Goal: Task Accomplishment & Management: Manage account settings

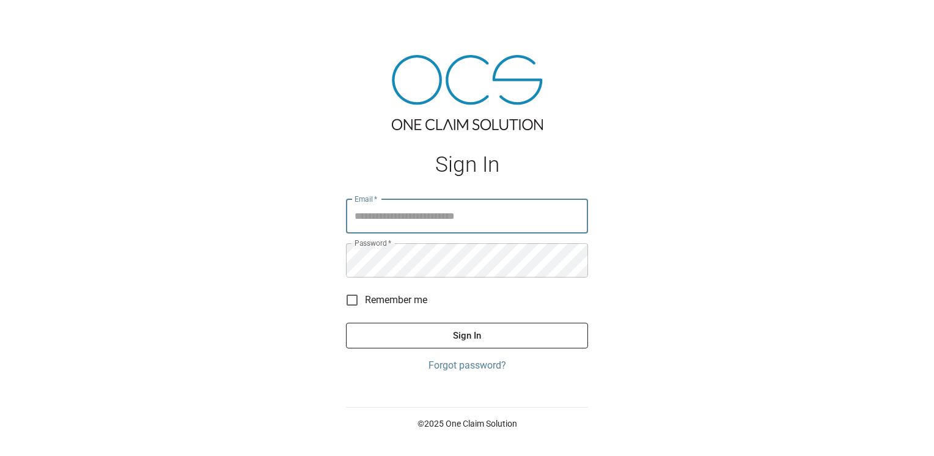
type input "**********"
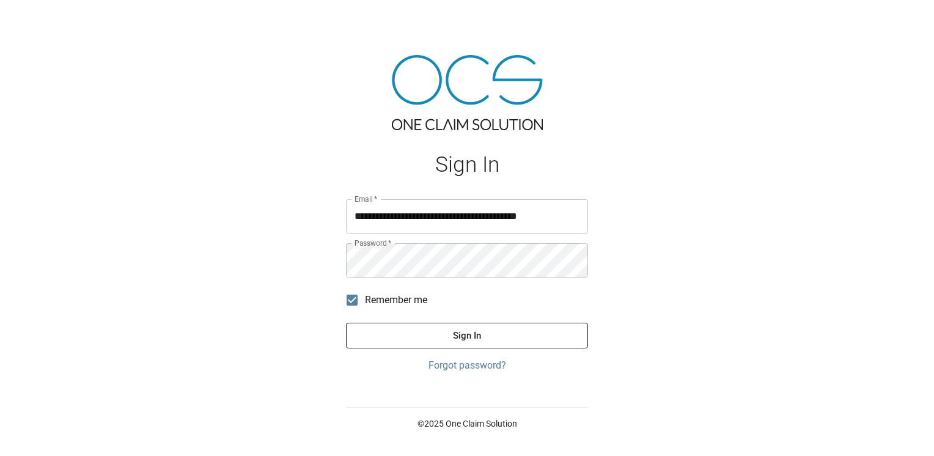
click at [382, 324] on button "Sign In" at bounding box center [467, 336] width 242 height 26
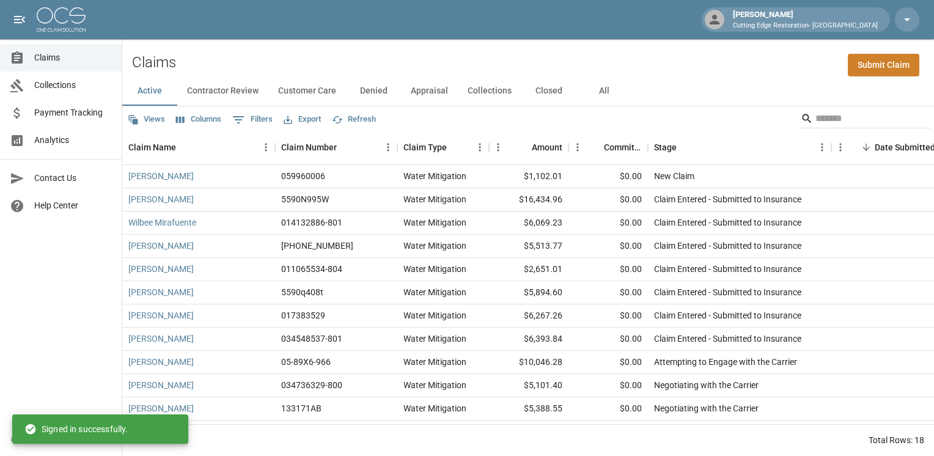
click at [538, 90] on button "Closed" at bounding box center [548, 90] width 55 height 29
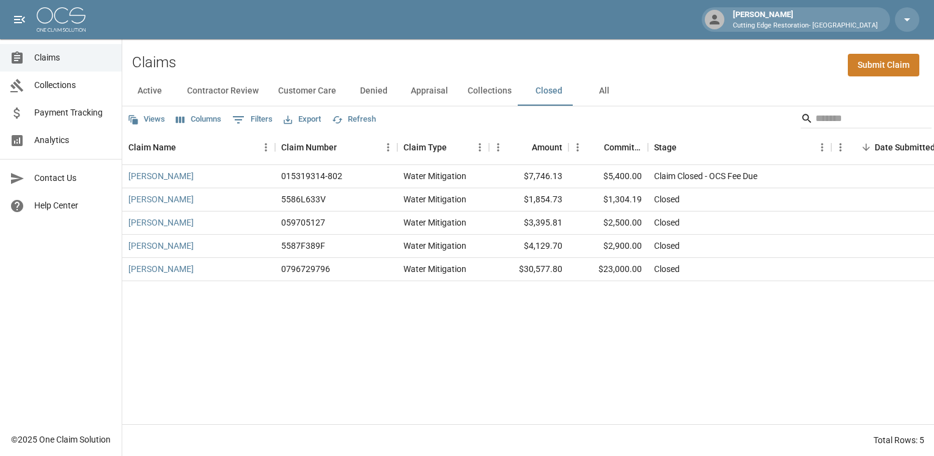
click at [262, 120] on button "0 Filters" at bounding box center [252, 120] width 46 height 20
select select "****"
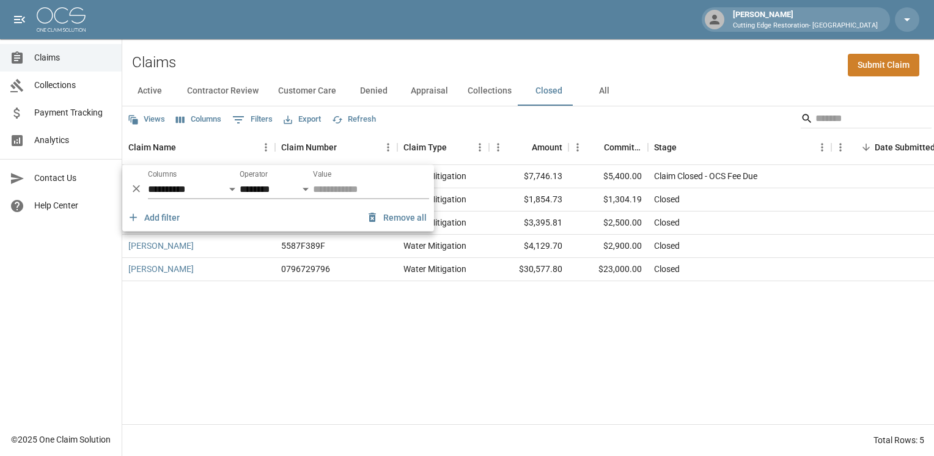
click at [545, 326] on div "[PERSON_NAME] 015319314-802 Water Mitigation $7,746.13 $5,400.00 Claim Closed -…" at bounding box center [693, 294] width 1142 height 259
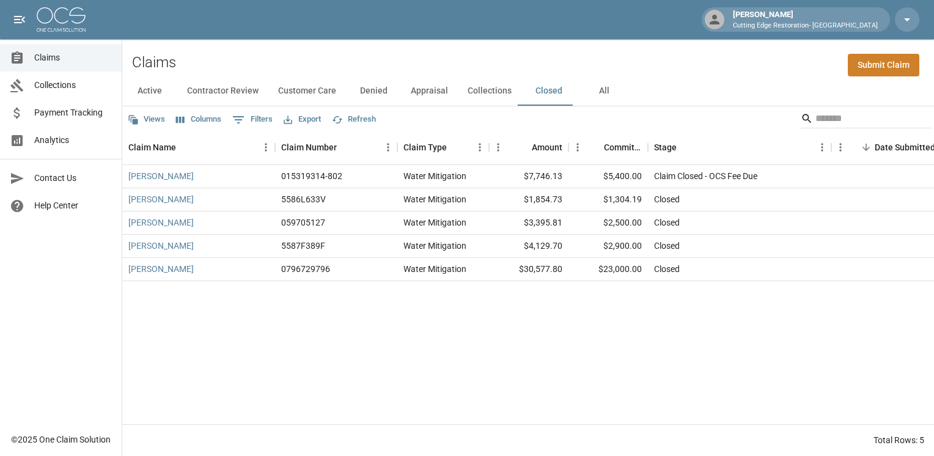
click at [43, 115] on span "Payment Tracking" at bounding box center [73, 112] width 78 height 13
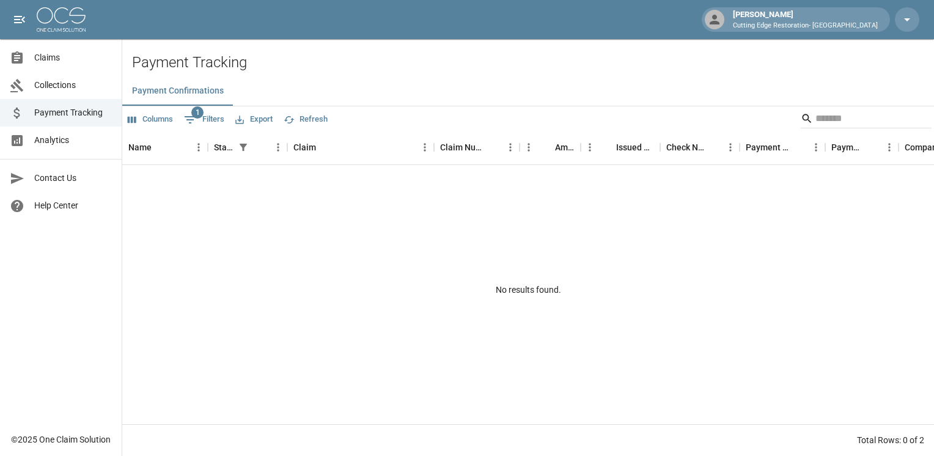
click at [196, 117] on span "1" at bounding box center [197, 112] width 12 height 12
select select "******"
select select "**********"
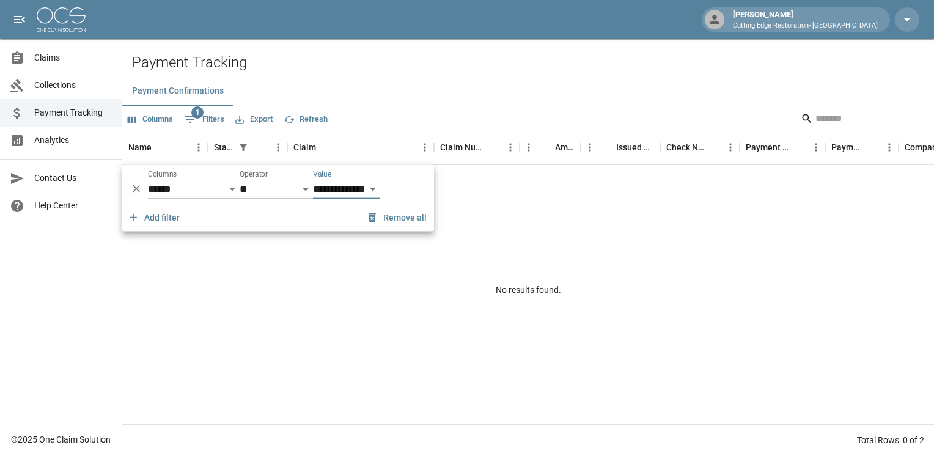
click at [136, 189] on icon "Delete" at bounding box center [136, 188] width 7 height 7
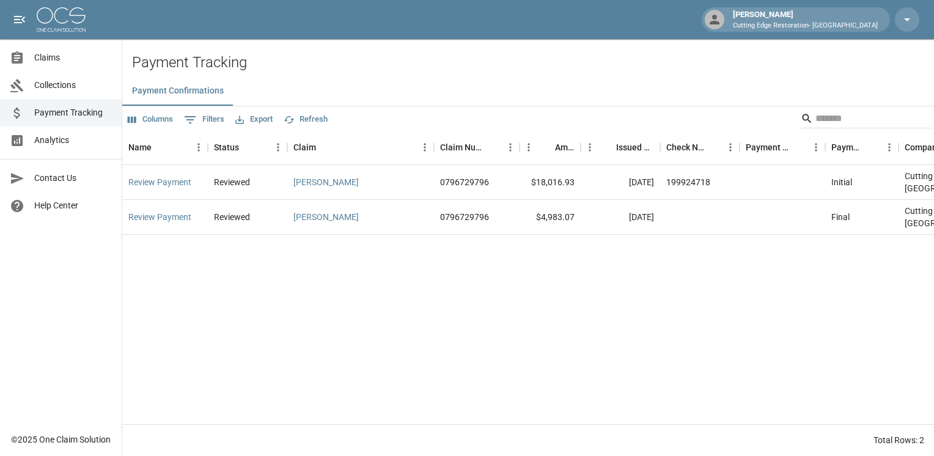
click at [408, 281] on div "Review Payment Reviewed [PERSON_NAME] 0796729796 $18,016.93 [DATE] 199924718 In…" at bounding box center [644, 294] width 1045 height 259
drag, startPoint x: 484, startPoint y: 90, endPoint x: 665, endPoint y: 285, distance: 266.3
click at [665, 285] on div "Payment Confirmations Columns 0 Filters Export Refresh Name Status Claim Claim …" at bounding box center [527, 265] width 811 height 379
click at [665, 285] on div "Review Payment Reviewed [PERSON_NAME] 0796729796 $18,016.93 [DATE] 199924718 In…" at bounding box center [644, 294] width 1045 height 259
click at [37, 139] on span "Analytics" at bounding box center [73, 140] width 78 height 13
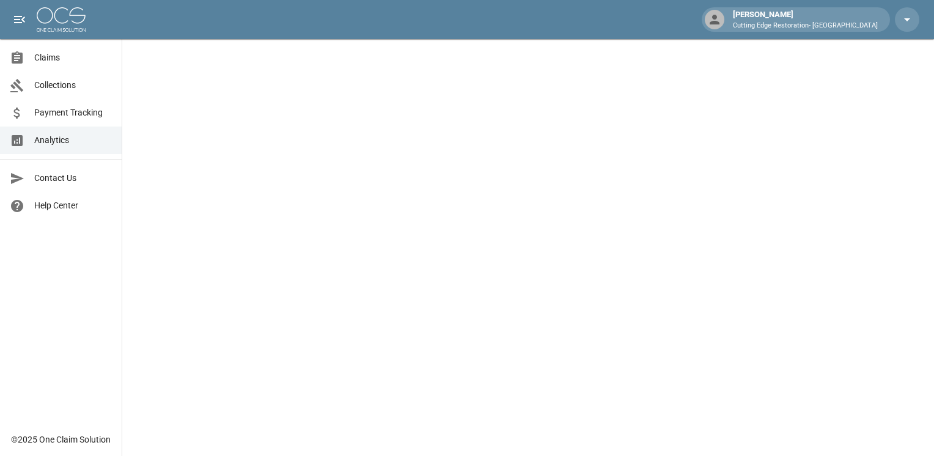
click at [45, 62] on span "Claims" at bounding box center [73, 57] width 78 height 13
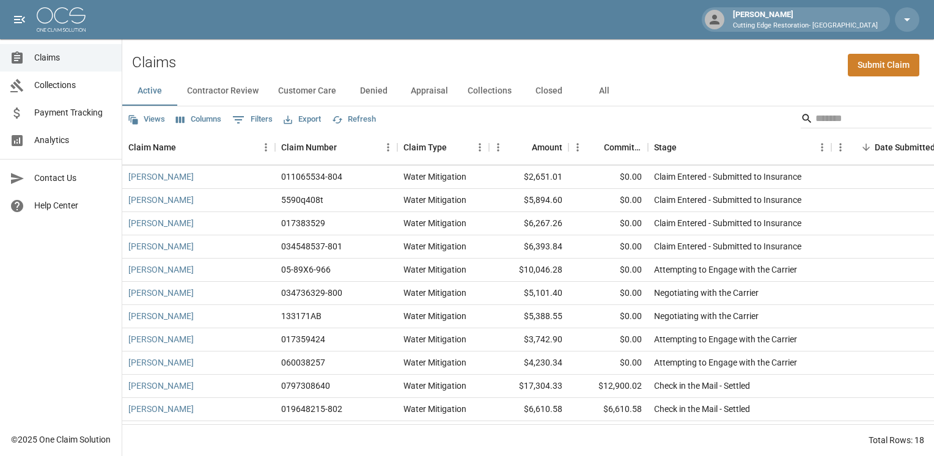
scroll to position [93, 0]
click at [205, 97] on button "Contractor Review" at bounding box center [222, 90] width 91 height 29
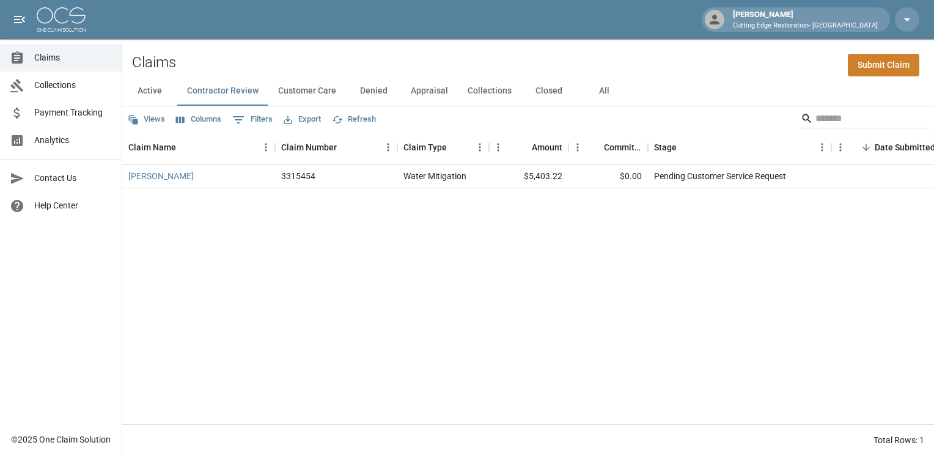
click at [312, 98] on button "Customer Care" at bounding box center [307, 90] width 78 height 29
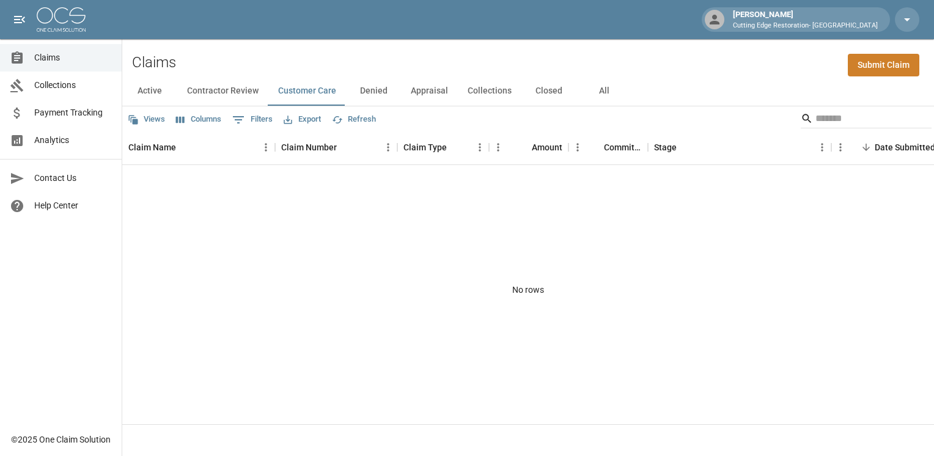
click at [381, 93] on button "Denied" at bounding box center [373, 90] width 55 height 29
click at [420, 100] on button "Appraisal" at bounding box center [429, 90] width 57 height 29
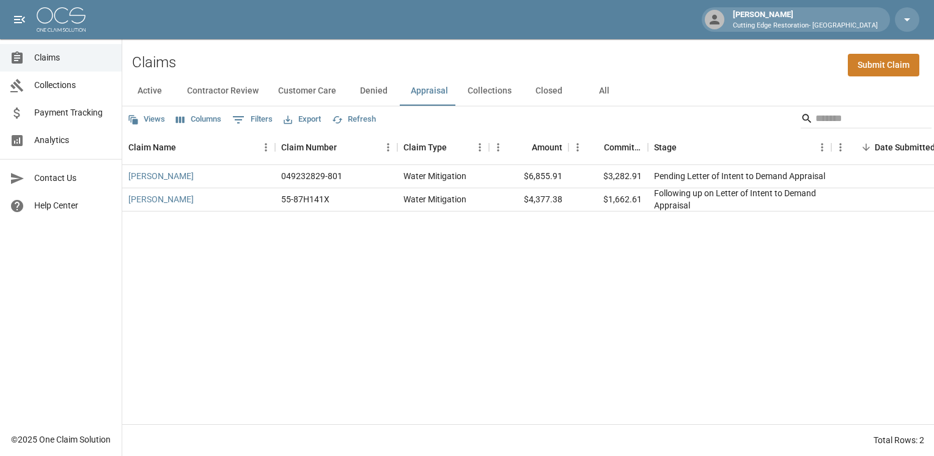
click at [499, 92] on button "Collections" at bounding box center [490, 90] width 64 height 29
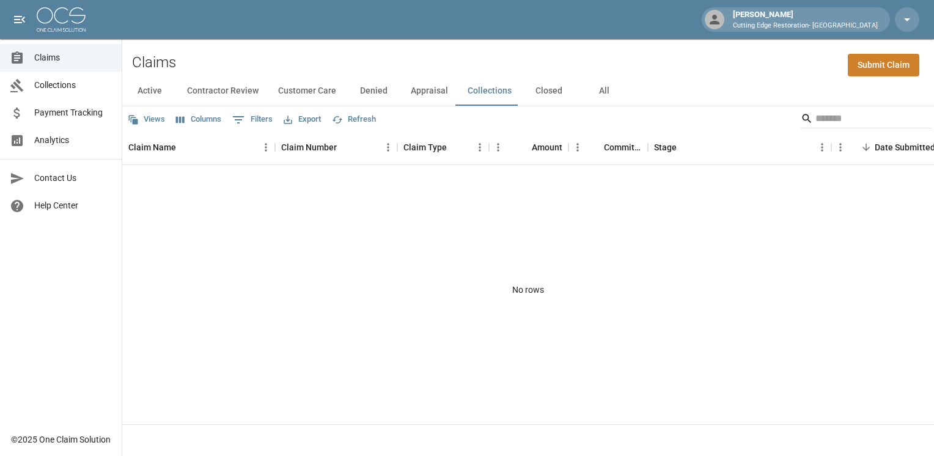
click at [547, 89] on button "Closed" at bounding box center [548, 90] width 55 height 29
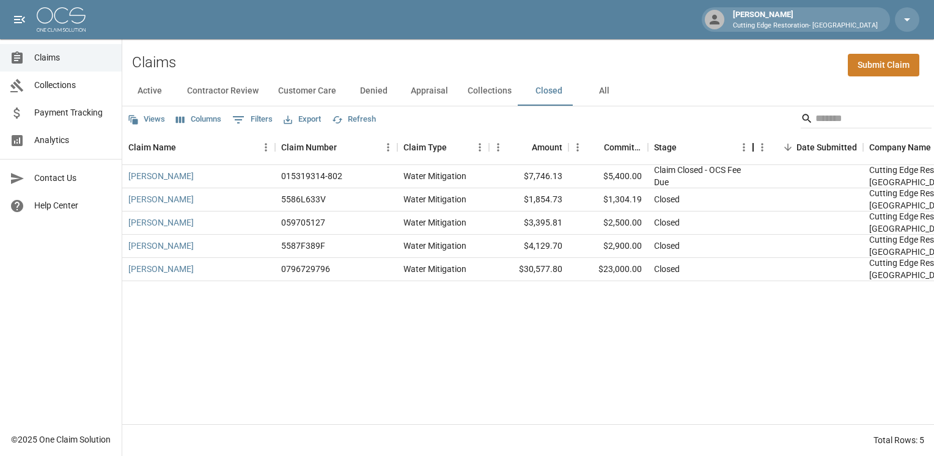
drag, startPoint x: 833, startPoint y: 145, endPoint x: 755, endPoint y: 161, distance: 79.9
click at [755, 161] on div "Stage" at bounding box center [752, 147] width 15 height 34
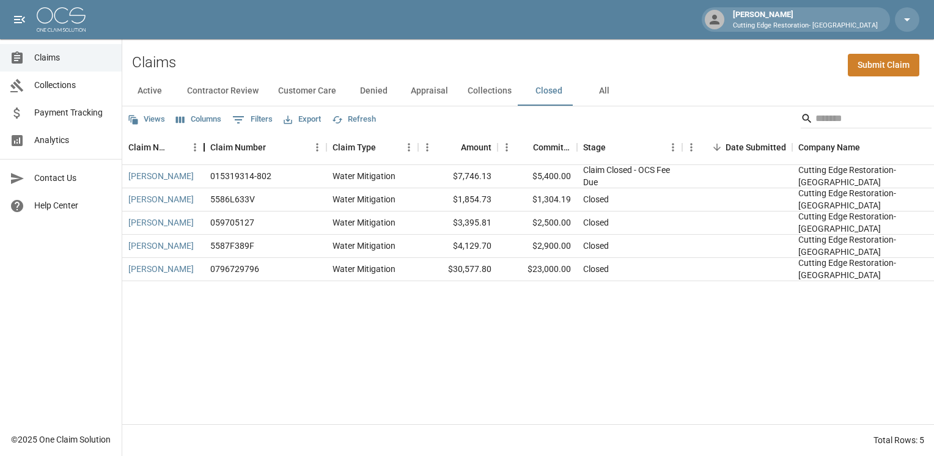
drag, startPoint x: 269, startPoint y: 151, endPoint x: 203, endPoint y: 161, distance: 66.8
click at [203, 161] on div "Claim Name" at bounding box center [204, 147] width 15 height 34
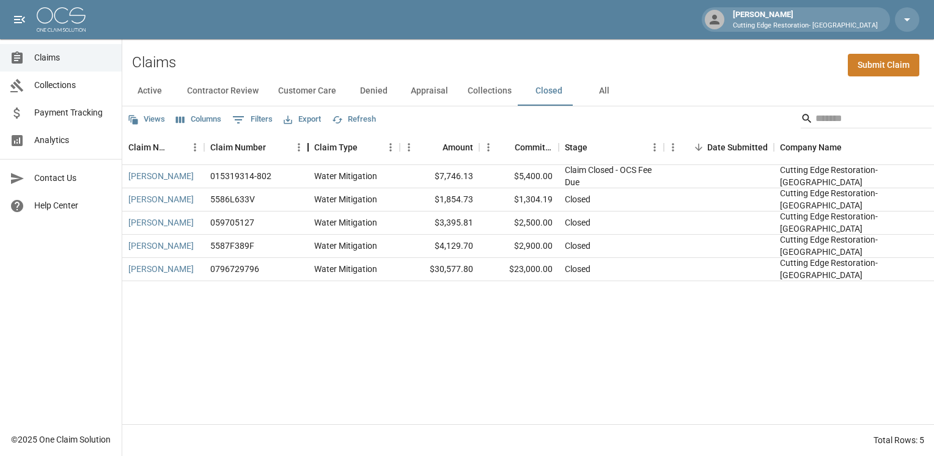
drag, startPoint x: 322, startPoint y: 148, endPoint x: 312, endPoint y: 152, distance: 10.8
click at [312, 152] on div "Claim Number" at bounding box center [308, 147] width 15 height 34
click at [402, 154] on div "Claim Type" at bounding box center [399, 147] width 15 height 34
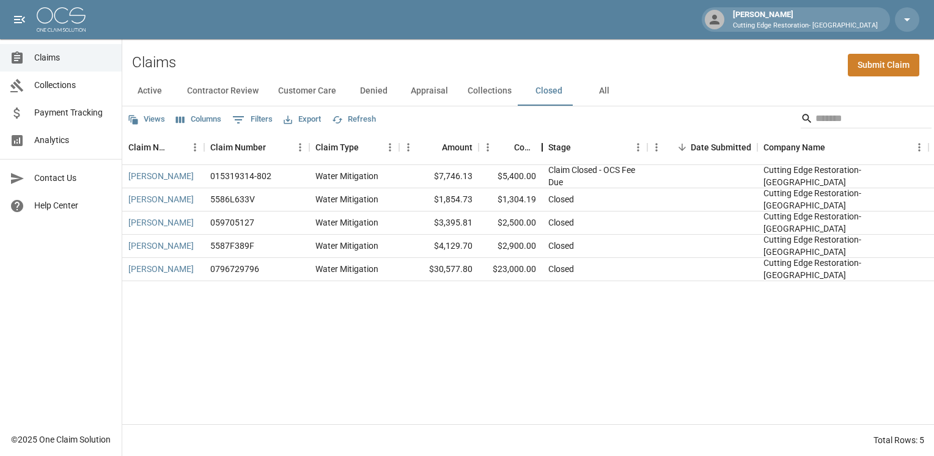
drag, startPoint x: 558, startPoint y: 148, endPoint x: 543, endPoint y: 151, distance: 16.2
click at [543, 151] on div "Committed Amount" at bounding box center [542, 147] width 15 height 34
drag, startPoint x: 648, startPoint y: 145, endPoint x: 649, endPoint y: 153, distance: 8.6
click at [649, 153] on div "Stage" at bounding box center [648, 147] width 15 height 34
click at [51, 88] on span "Collections" at bounding box center [73, 85] width 78 height 13
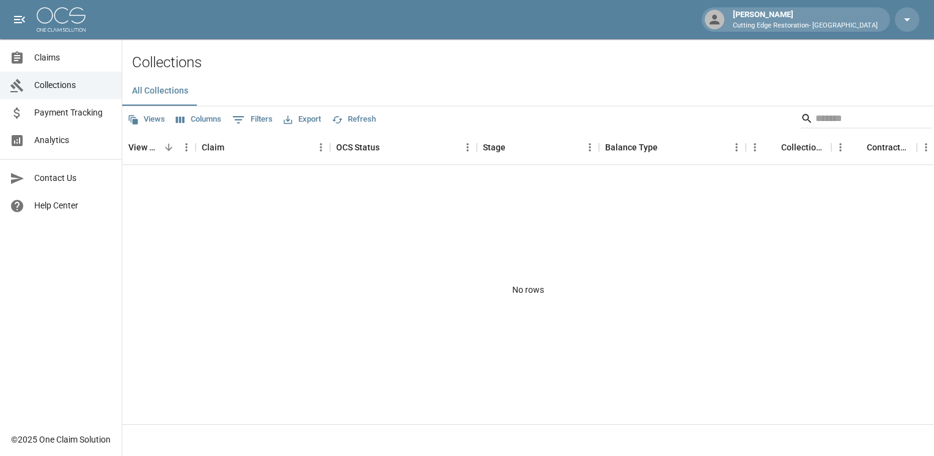
click at [601, 285] on div "No rows" at bounding box center [527, 290] width 811 height 250
drag, startPoint x: 601, startPoint y: 285, endPoint x: 445, endPoint y: 231, distance: 164.8
click at [445, 231] on div "No rows" at bounding box center [527, 290] width 811 height 250
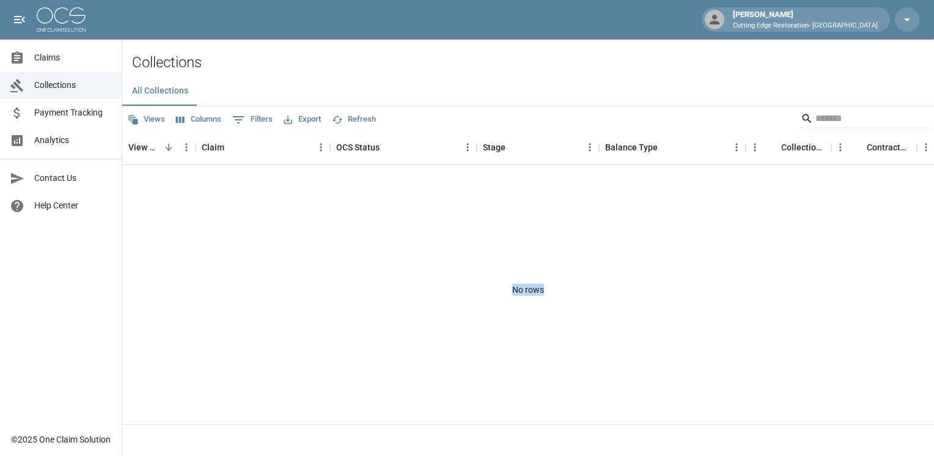
click at [265, 196] on div "No rows" at bounding box center [527, 290] width 811 height 250
click at [189, 190] on div "No rows" at bounding box center [527, 290] width 811 height 250
click at [252, 259] on div "No rows" at bounding box center [527, 290] width 811 height 250
drag, startPoint x: 252, startPoint y: 259, endPoint x: 241, endPoint y: 264, distance: 12.0
click at [241, 264] on div "No rows" at bounding box center [527, 290] width 811 height 250
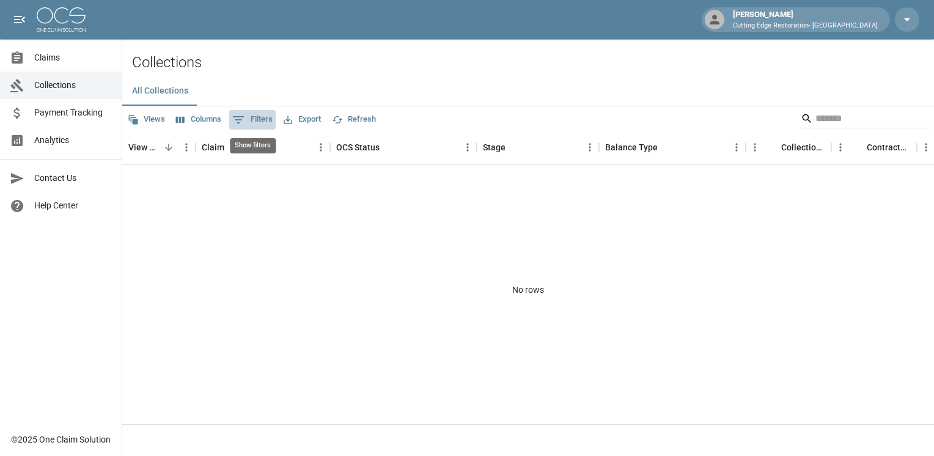
click at [254, 121] on button "0 Filters" at bounding box center [252, 120] width 46 height 20
select select "**"
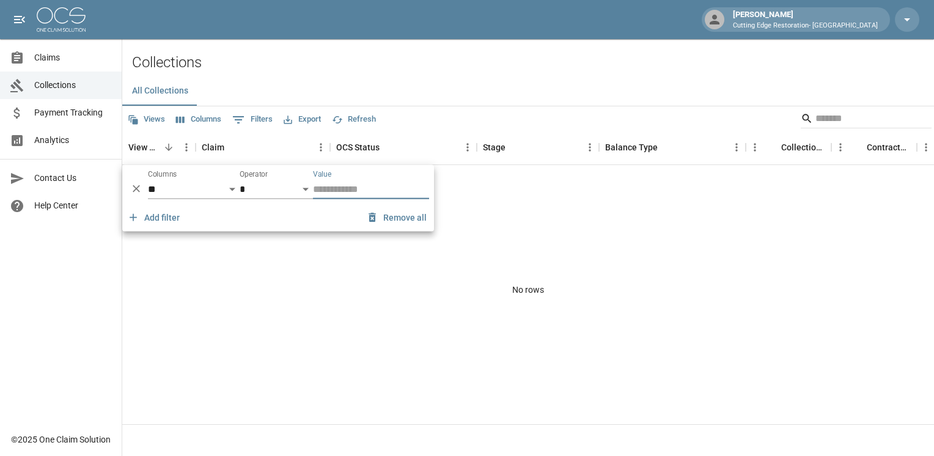
click at [254, 121] on button "0 Filters" at bounding box center [252, 120] width 46 height 20
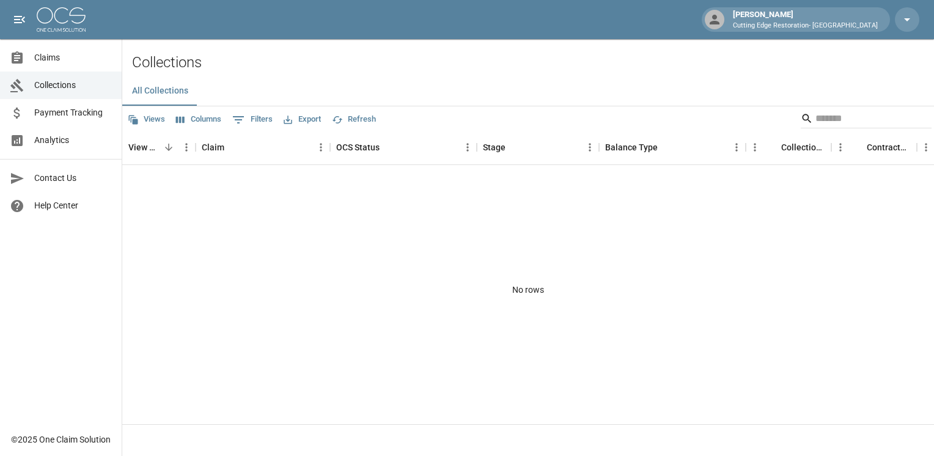
click at [243, 117] on icon "Show filters" at bounding box center [238, 119] width 15 height 15
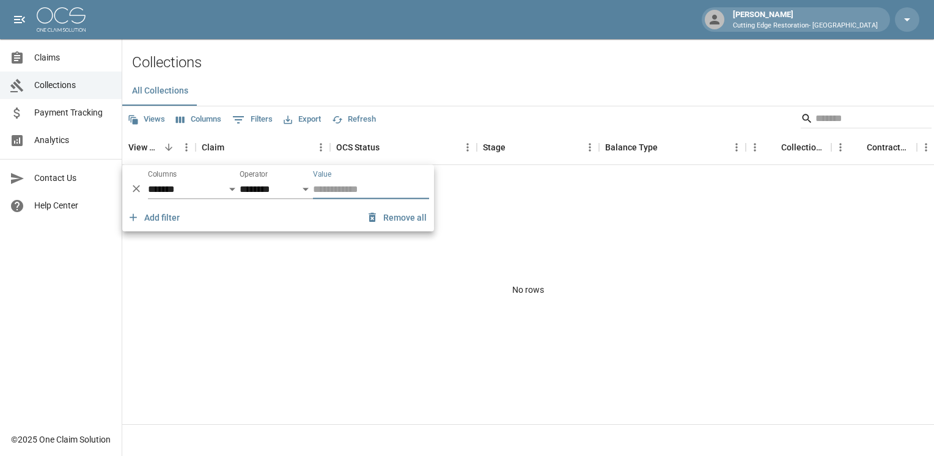
click at [136, 190] on icon "Delete" at bounding box center [136, 189] width 12 height 12
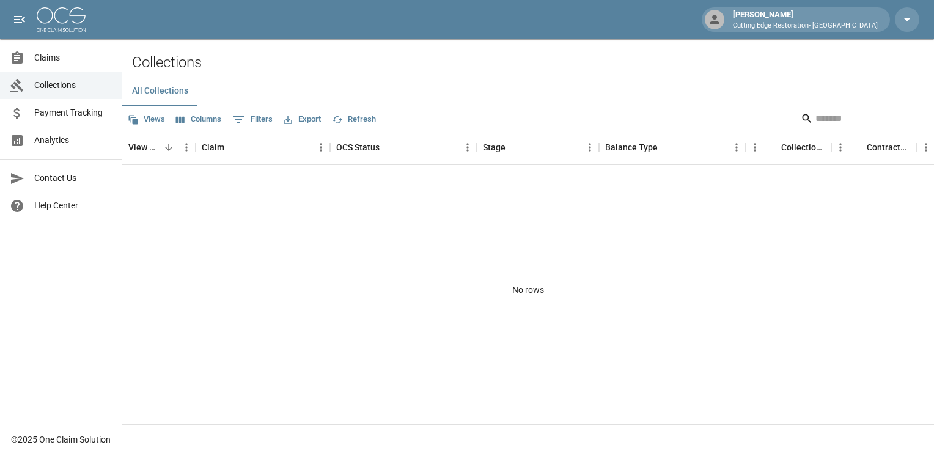
click at [351, 120] on button "Refresh" at bounding box center [354, 119] width 50 height 19
click at [53, 121] on link "Payment Tracking" at bounding box center [61, 112] width 122 height 27
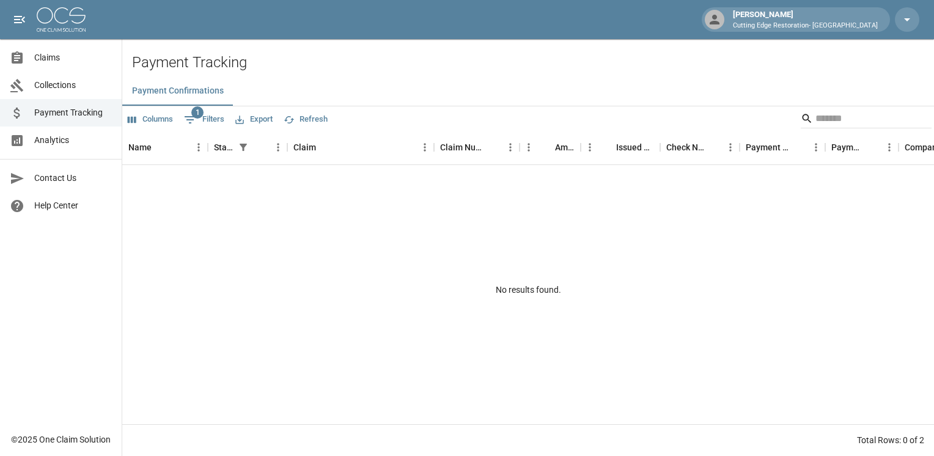
click at [203, 123] on button "1 Filters" at bounding box center [204, 120] width 46 height 20
select select "******"
select select "**********"
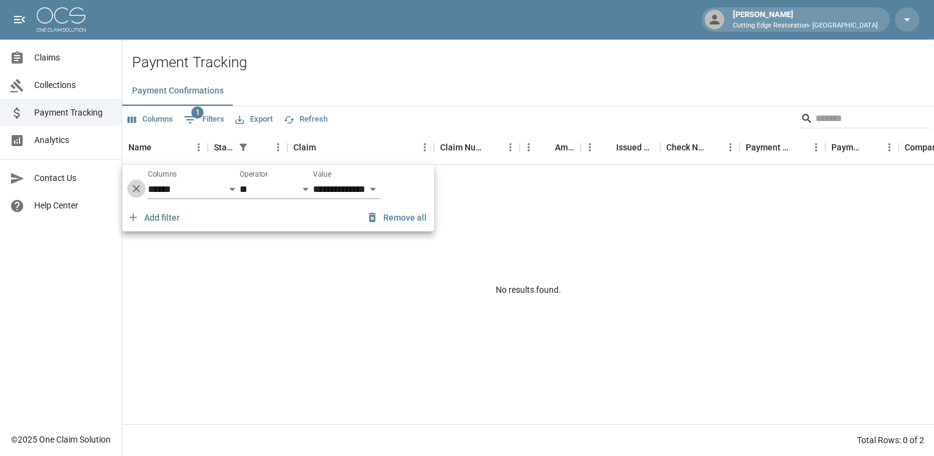
click at [137, 192] on icon "Delete" at bounding box center [136, 189] width 12 height 12
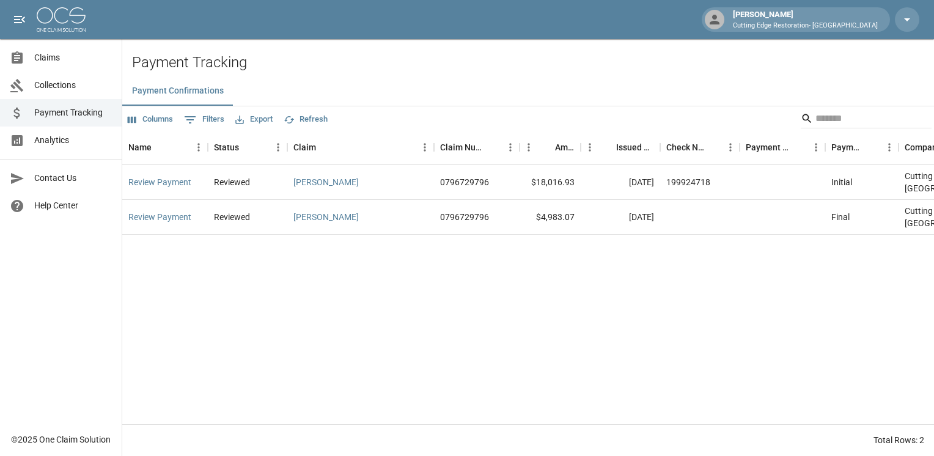
click at [561, 351] on div "Review Payment Reviewed [PERSON_NAME] 0796729796 $18,016.93 [DATE] 199924718 In…" at bounding box center [644, 294] width 1045 height 259
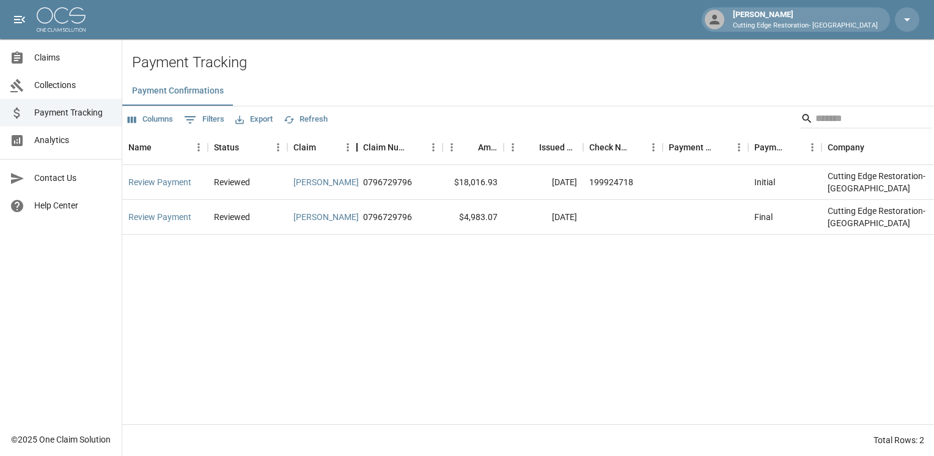
drag, startPoint x: 435, startPoint y: 145, endPoint x: 357, endPoint y: 143, distance: 78.2
click at [357, 143] on div "Claim" at bounding box center [356, 147] width 15 height 34
click at [518, 357] on div "Review Payment Reviewed [PERSON_NAME] 0796729796 $18,016.93 [DATE] 199924718 In…" at bounding box center [605, 294] width 967 height 259
click at [49, 49] on link "Claims" at bounding box center [61, 57] width 122 height 27
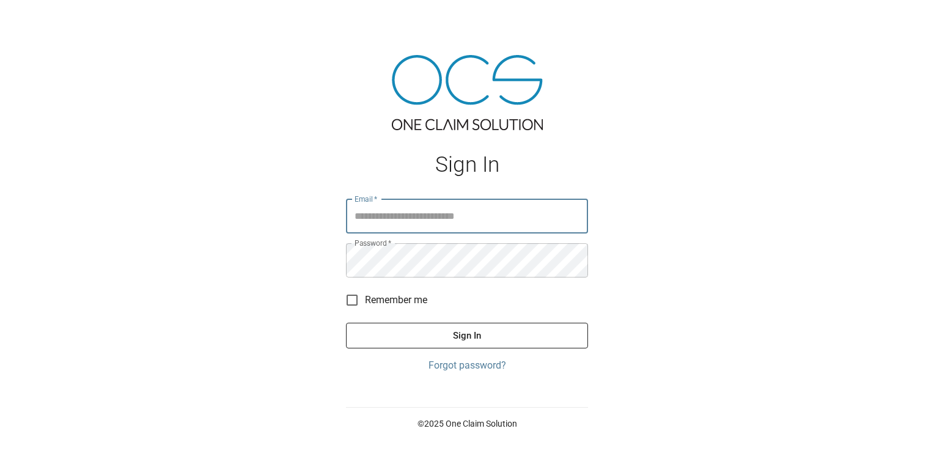
type input "**********"
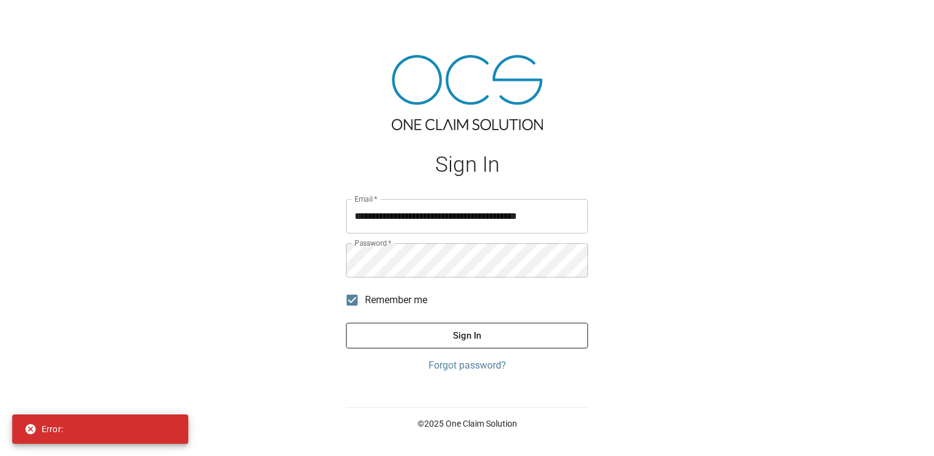
click at [390, 323] on button "Sign In" at bounding box center [467, 336] width 242 height 26
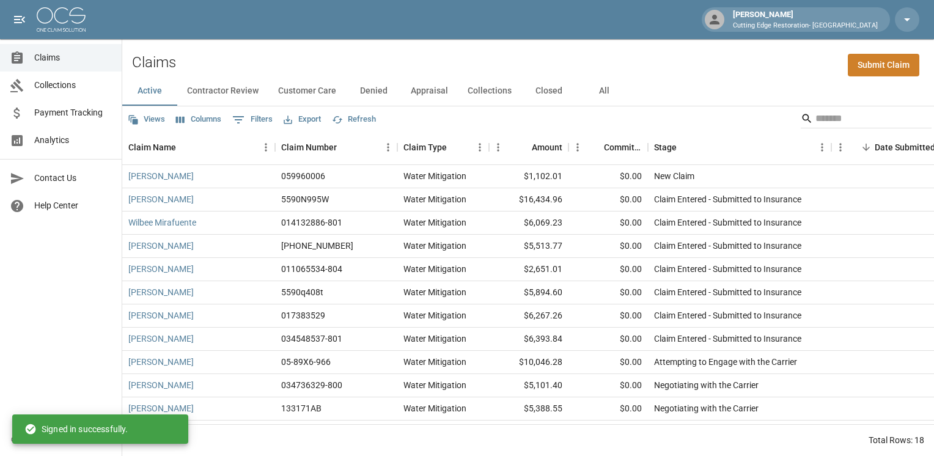
click at [51, 319] on div "Claims Collections Payment Tracking Analytics Contact Us Help Center" at bounding box center [61, 213] width 122 height 426
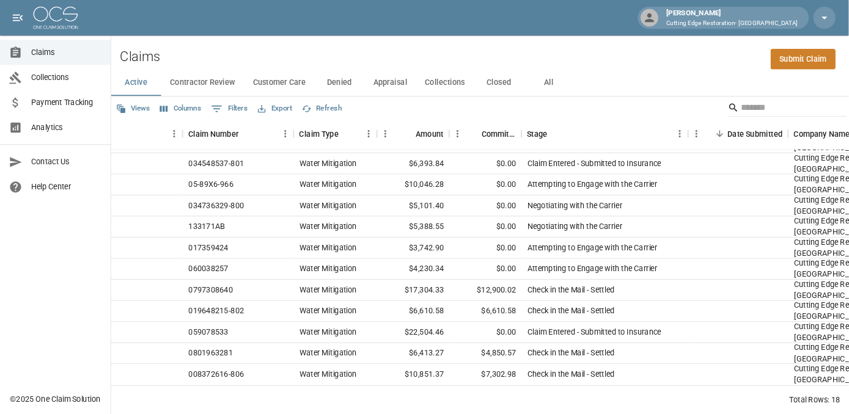
scroll to position [167, 74]
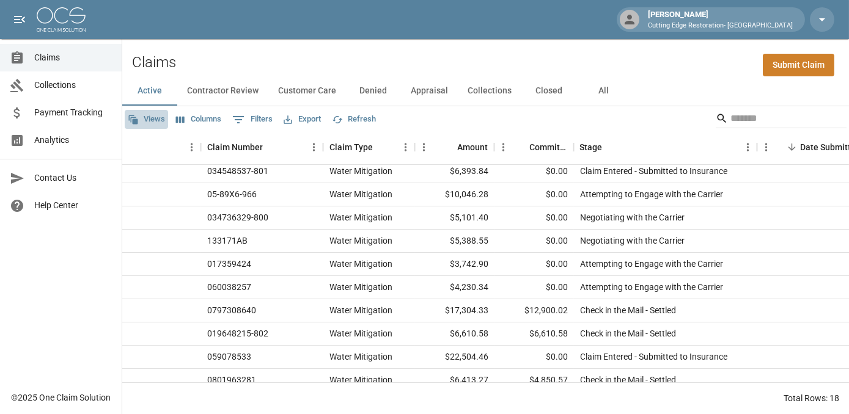
click at [129, 128] on button "Views" at bounding box center [146, 119] width 43 height 19
click at [243, 121] on div at bounding box center [424, 207] width 849 height 414
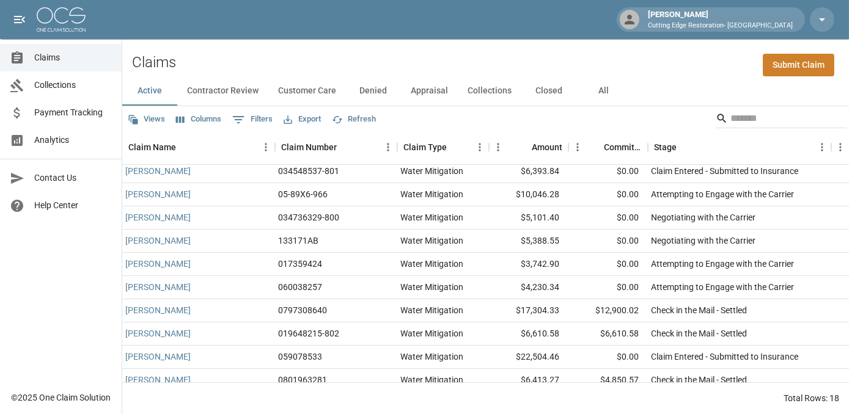
scroll to position [167, 0]
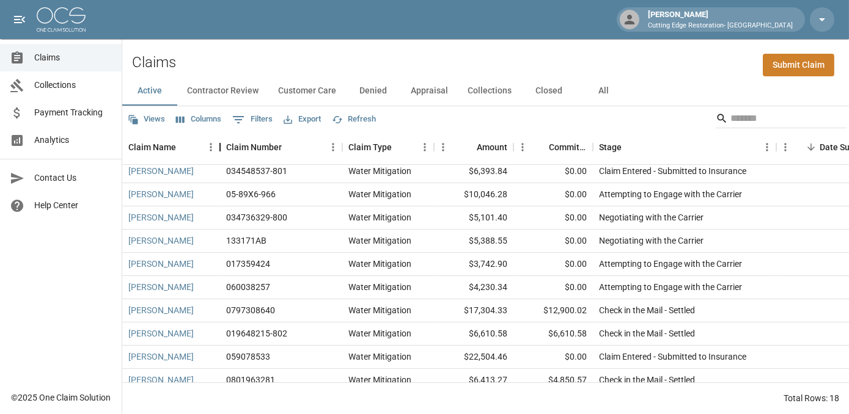
drag, startPoint x: 275, startPoint y: 151, endPoint x: 220, endPoint y: 156, distance: 55.3
click at [220, 156] on div "Claim Name" at bounding box center [220, 147] width 15 height 34
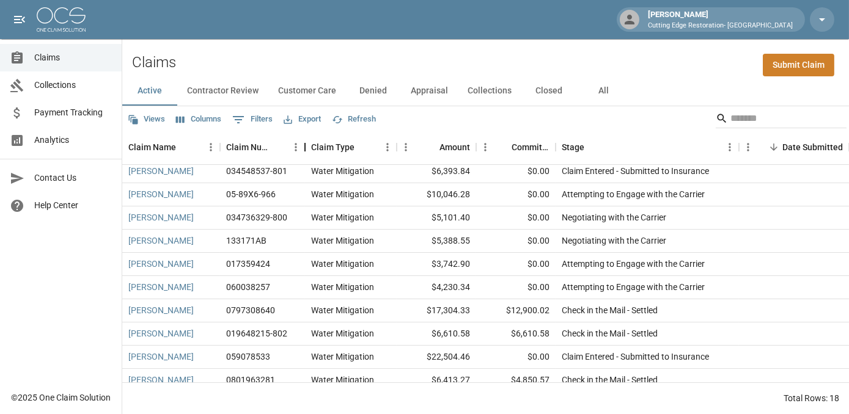
drag, startPoint x: 343, startPoint y: 146, endPoint x: 306, endPoint y: 154, distance: 38.1
click at [306, 154] on div "Claim Number" at bounding box center [305, 147] width 15 height 34
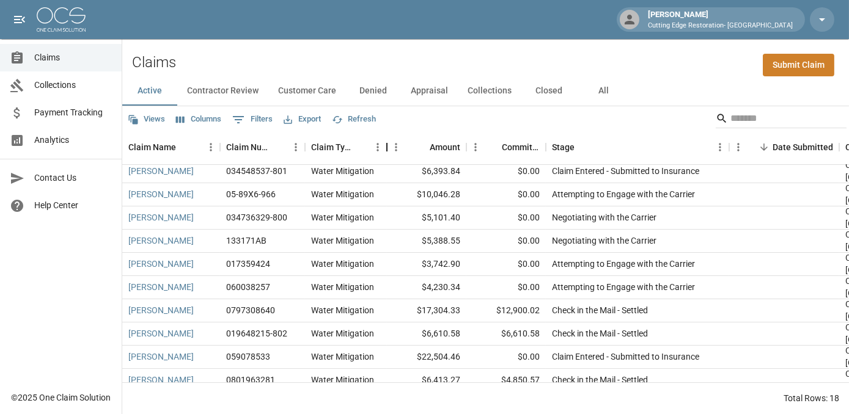
drag, startPoint x: 391, startPoint y: 146, endPoint x: 386, endPoint y: 151, distance: 6.9
click at [386, 151] on div "Claim Type" at bounding box center [386, 147] width 15 height 34
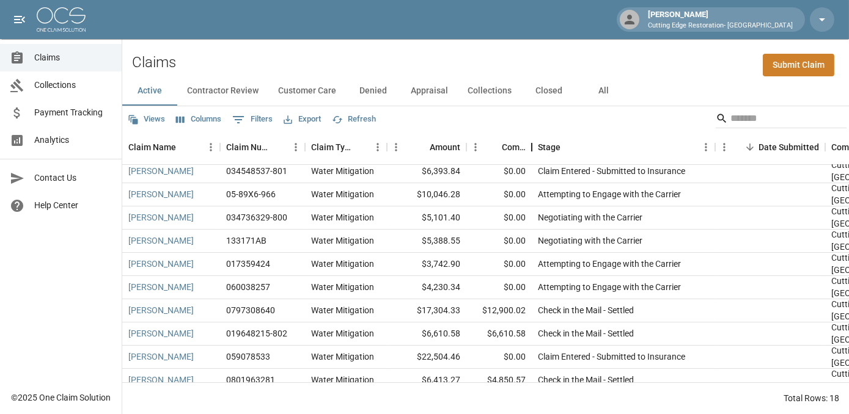
drag, startPoint x: 541, startPoint y: 149, endPoint x: 532, endPoint y: 153, distance: 9.9
click at [532, 153] on div "Committed Amount" at bounding box center [531, 147] width 15 height 34
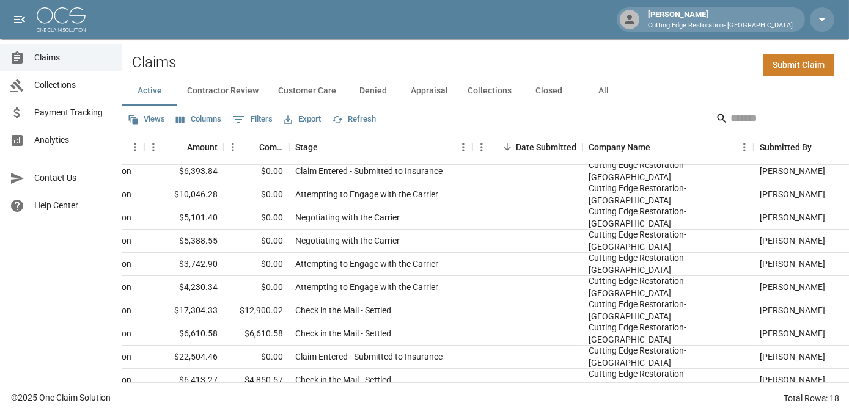
scroll to position [167, 244]
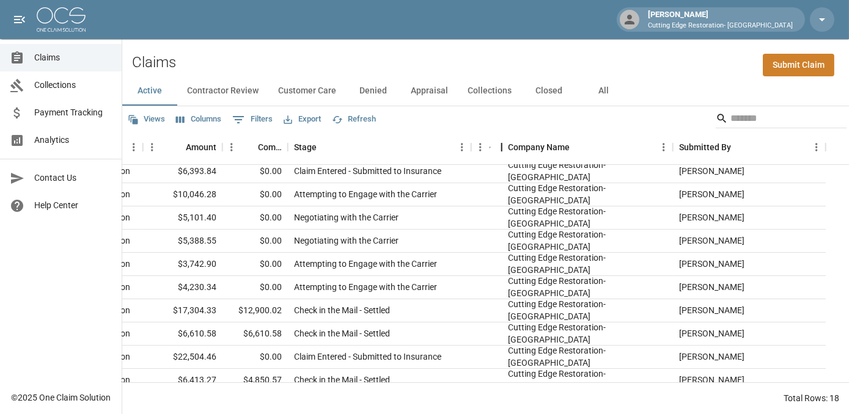
drag, startPoint x: 582, startPoint y: 150, endPoint x: 470, endPoint y: 172, distance: 113.8
click at [470, 172] on div "Claim Name Claim Number Claim Type Amount Committed Amount Stage Date Submitted…" at bounding box center [485, 257] width 726 height 252
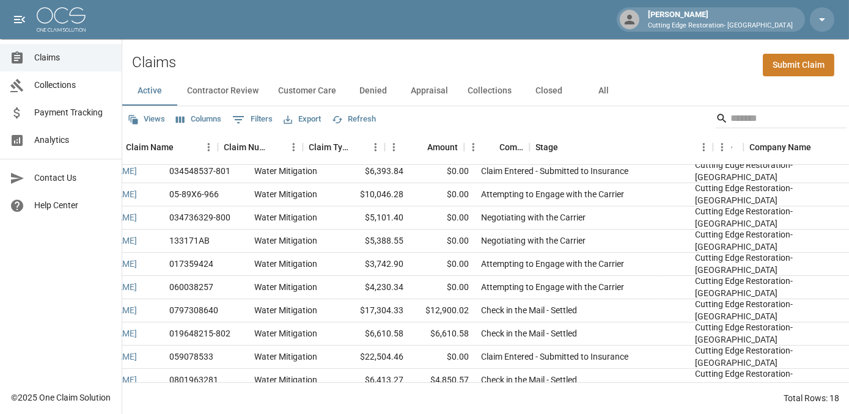
scroll to position [167, 0]
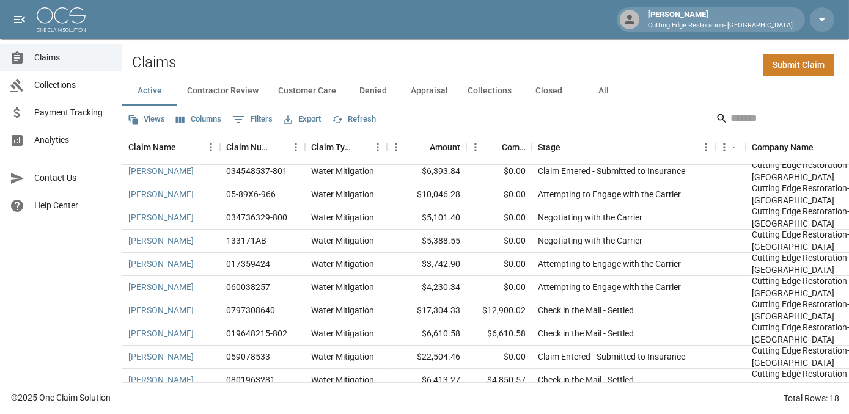
click at [79, 84] on span "Collections" at bounding box center [73, 85] width 78 height 13
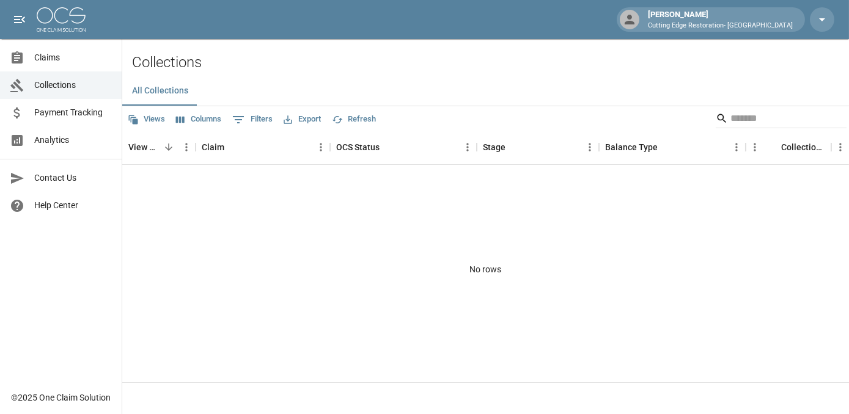
click at [65, 118] on span "Payment Tracking" at bounding box center [73, 112] width 78 height 13
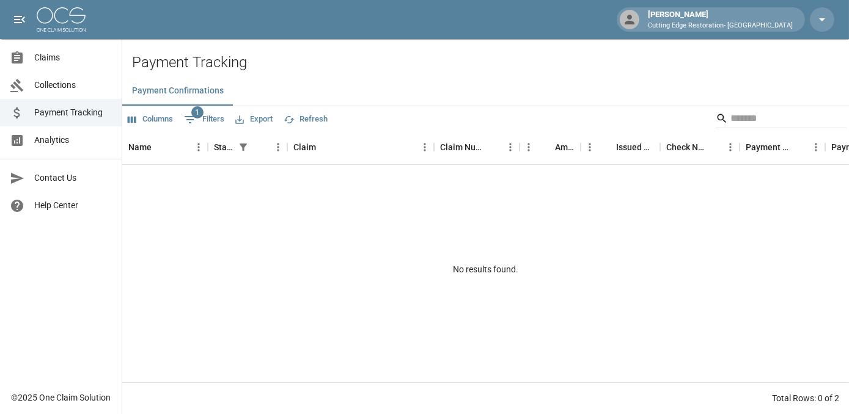
click at [200, 110] on span "1" at bounding box center [197, 112] width 12 height 12
select select "******"
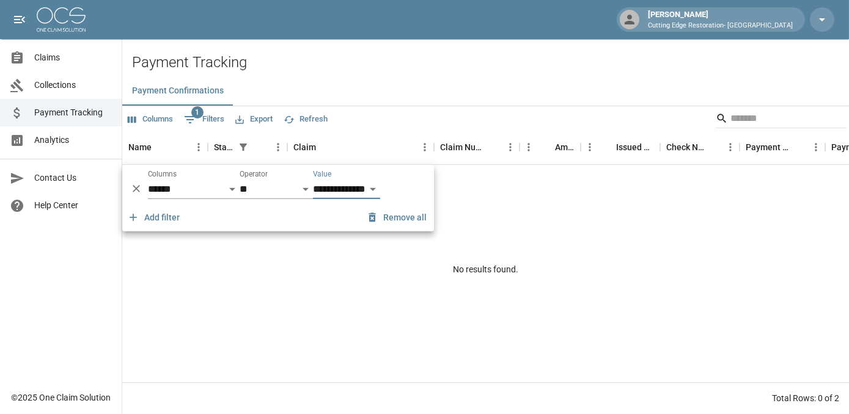
click at [380, 193] on select "**********" at bounding box center [346, 190] width 67 height 20
select select "*********"
click at [313, 180] on select "**********" at bounding box center [346, 190] width 67 height 20
click at [348, 189] on select "**********" at bounding box center [346, 190] width 67 height 20
click at [135, 186] on icon "Delete" at bounding box center [136, 189] width 12 height 12
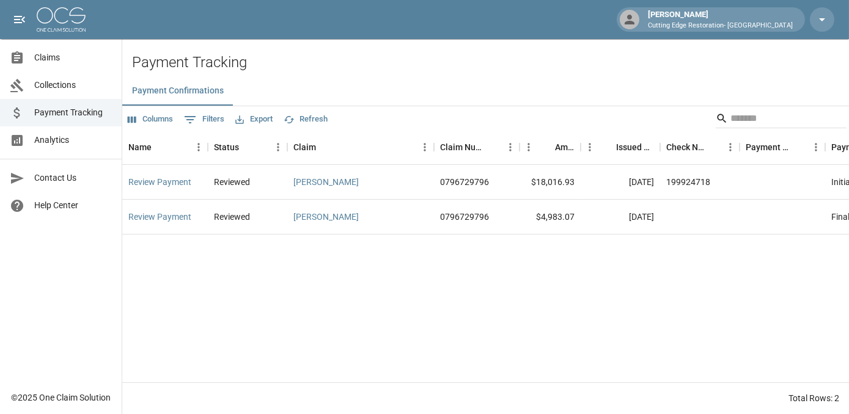
click at [355, 321] on div "Review Payment Reviewed [PERSON_NAME] 0796729796 $18,016.93 [DATE] 199924718 In…" at bounding box center [644, 273] width 1045 height 217
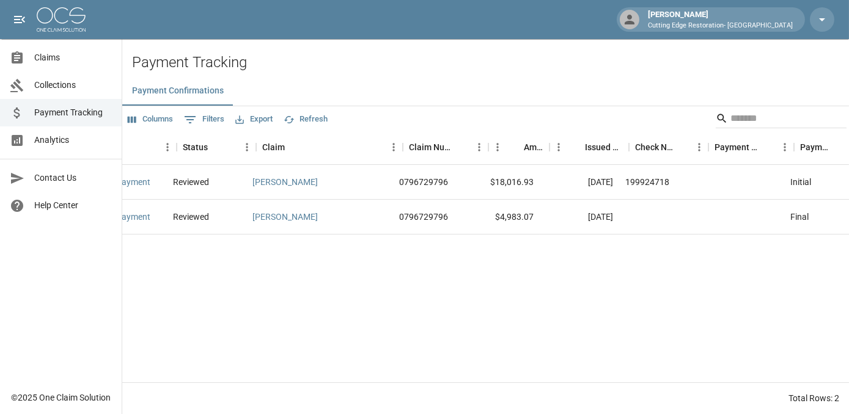
scroll to position [0, 28]
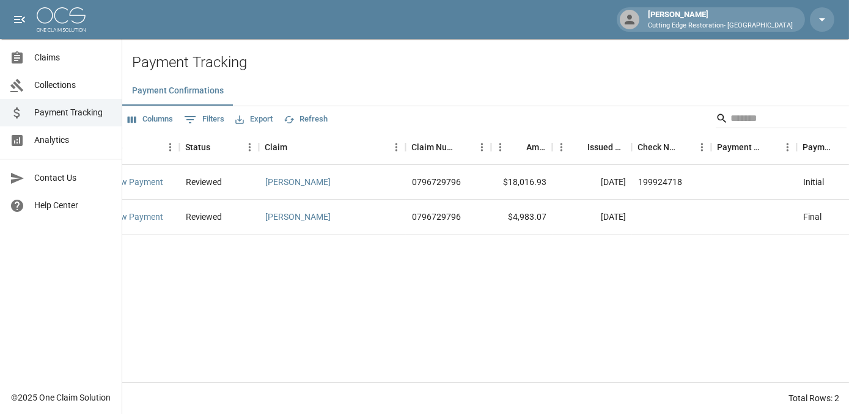
click at [420, 336] on div "Review Payment Reviewed [PERSON_NAME] 0796729796 $18,016.93 [DATE] 199924718 In…" at bounding box center [616, 273] width 1045 height 217
click at [56, 118] on span "Payment Tracking" at bounding box center [73, 112] width 78 height 13
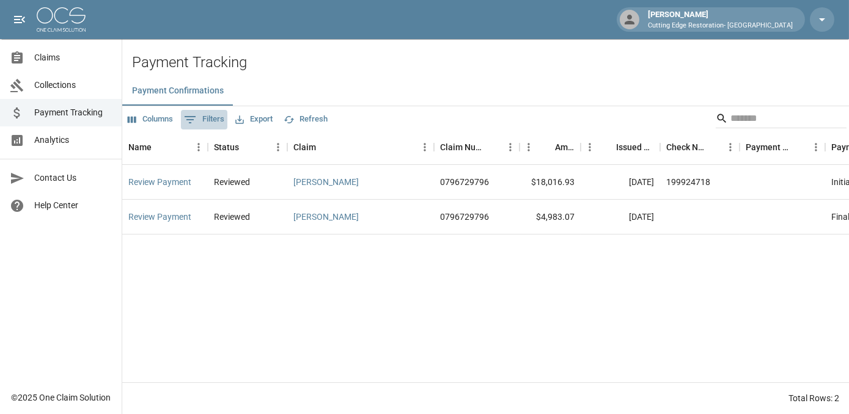
click at [205, 119] on button "0 Filters" at bounding box center [204, 120] width 46 height 20
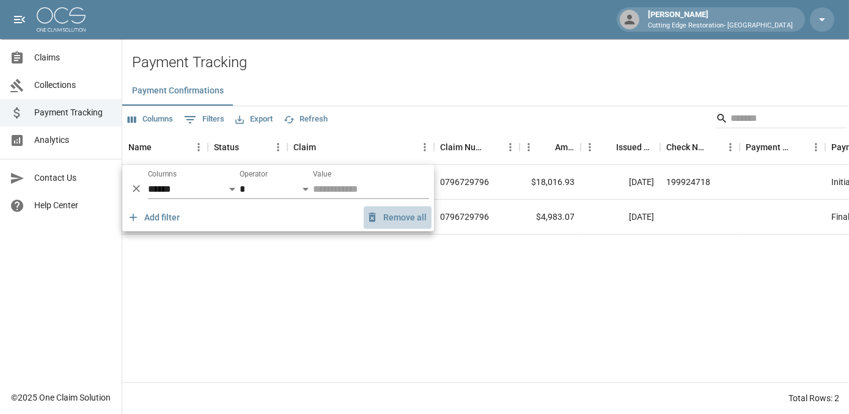
click at [404, 222] on button "Remove all" at bounding box center [398, 218] width 68 height 23
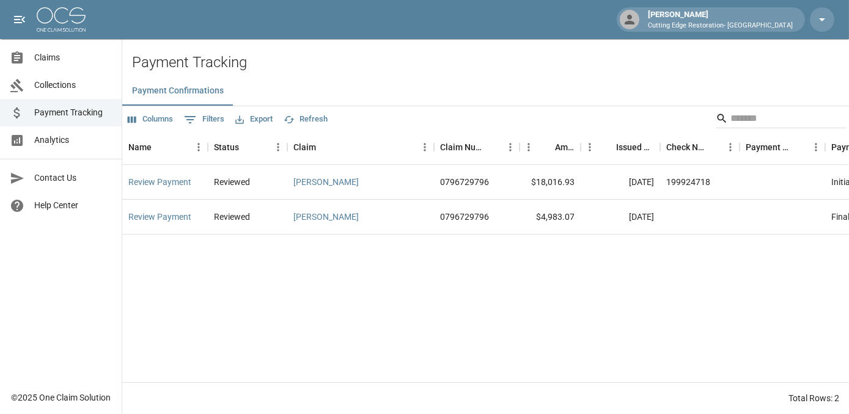
click at [410, 109] on div "Columns 0 Filters Export Refresh" at bounding box center [485, 118] width 726 height 24
click at [316, 120] on button "Refresh" at bounding box center [305, 119] width 50 height 19
click at [62, 81] on span "Collections" at bounding box center [73, 85] width 78 height 13
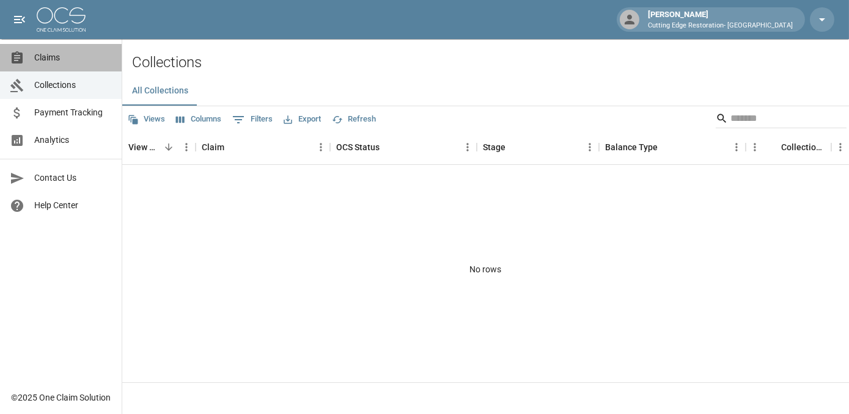
click at [34, 64] on div at bounding box center [22, 58] width 24 height 15
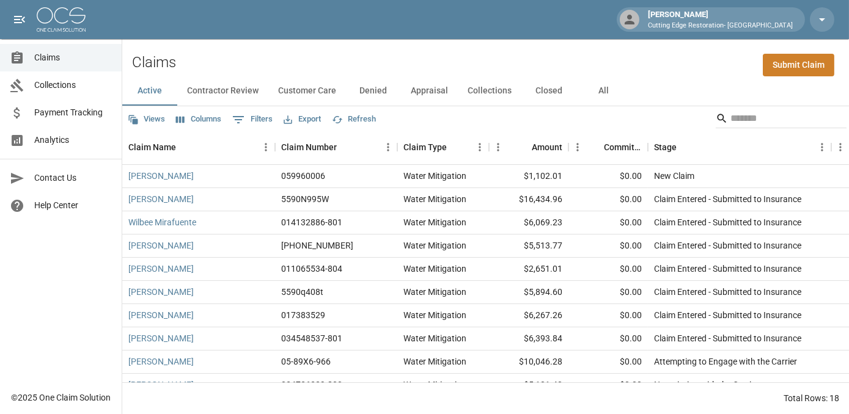
click at [489, 92] on button "Collections" at bounding box center [490, 90] width 64 height 29
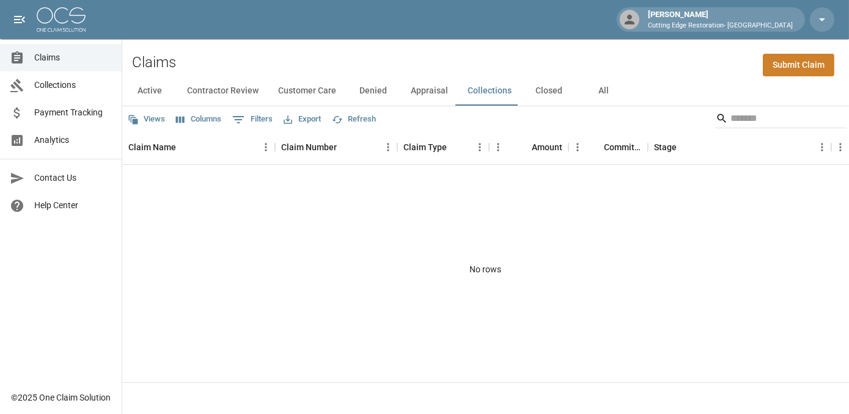
click at [161, 93] on button "Active" at bounding box center [149, 90] width 55 height 29
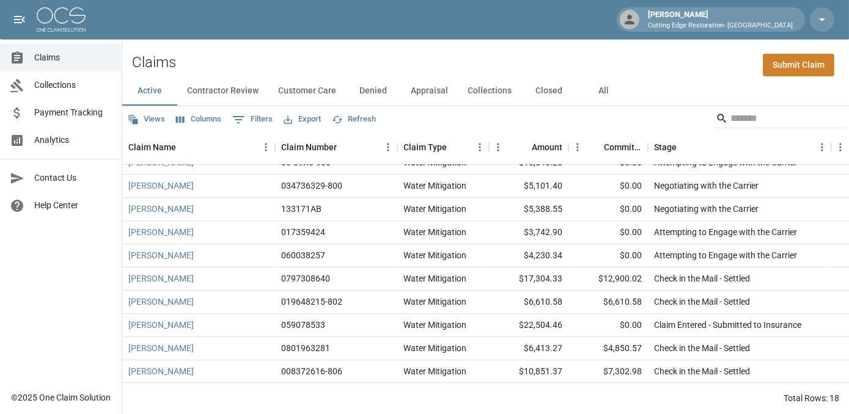
scroll to position [208, 0]
click at [548, 90] on button "Closed" at bounding box center [548, 90] width 55 height 29
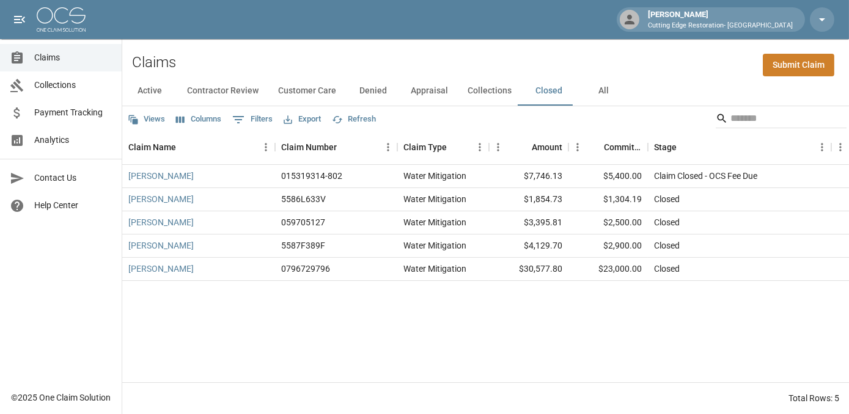
click at [42, 84] on span "Collections" at bounding box center [73, 85] width 78 height 13
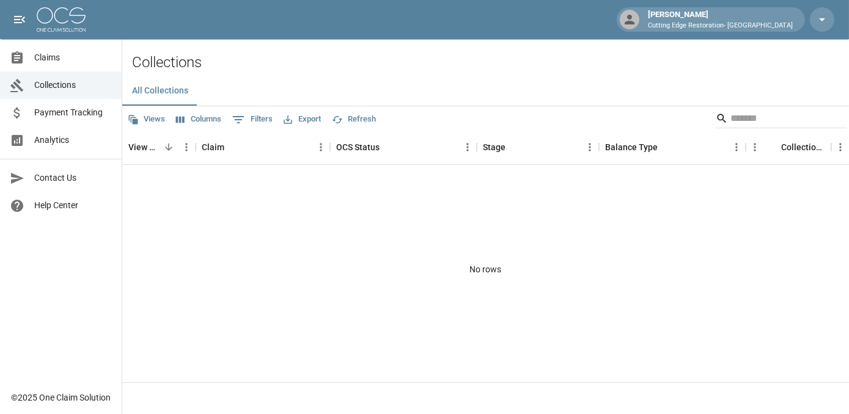
click at [52, 119] on link "Payment Tracking" at bounding box center [61, 112] width 122 height 27
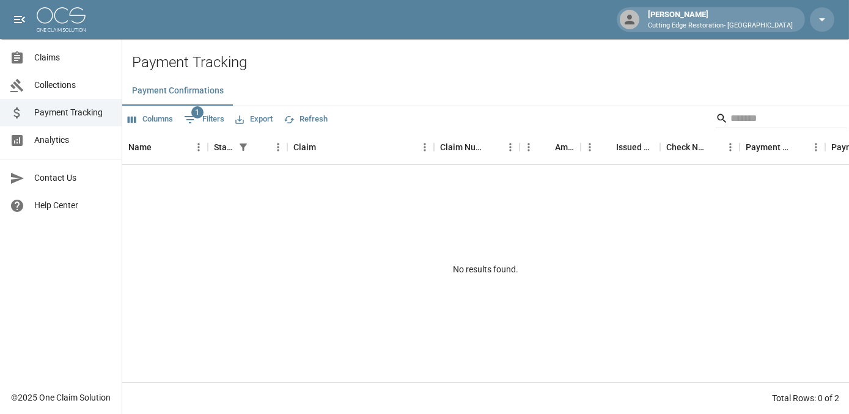
click at [205, 128] on button "1 Filters" at bounding box center [204, 120] width 46 height 20
select select "******"
select select "**********"
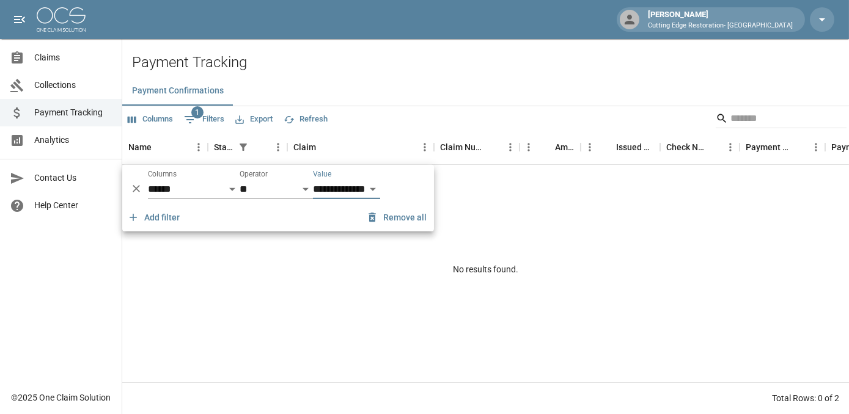
click at [136, 193] on icon "Delete" at bounding box center [136, 189] width 12 height 12
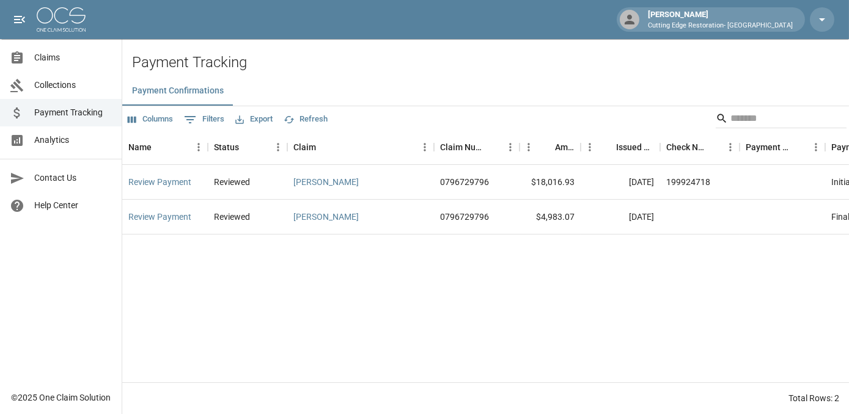
click at [469, 359] on div "Review Payment Reviewed [PERSON_NAME] 0796729796 $18,016.93 [DATE] 199924718 In…" at bounding box center [644, 273] width 1045 height 217
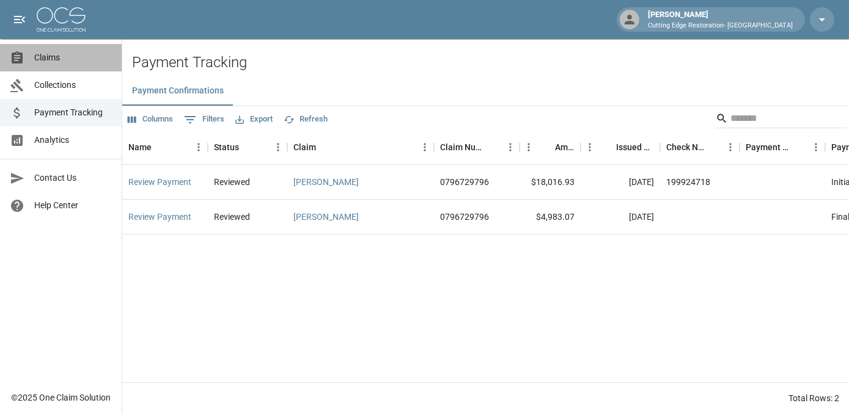
click at [34, 49] on link "Claims" at bounding box center [61, 57] width 122 height 27
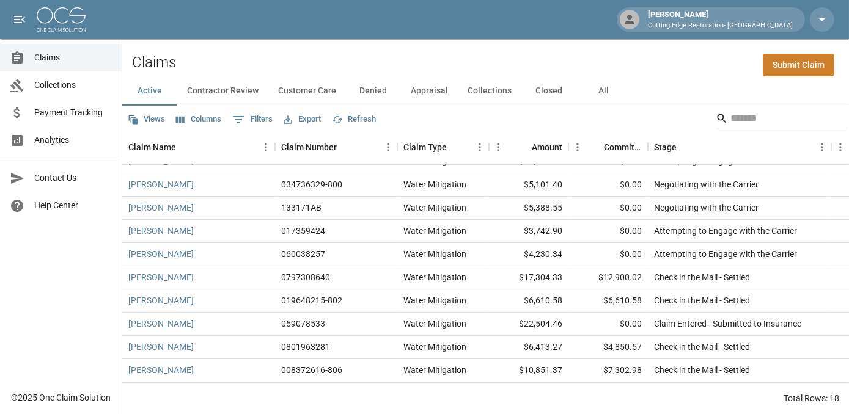
scroll to position [208, 0]
click at [601, 90] on button "All" at bounding box center [603, 90] width 55 height 29
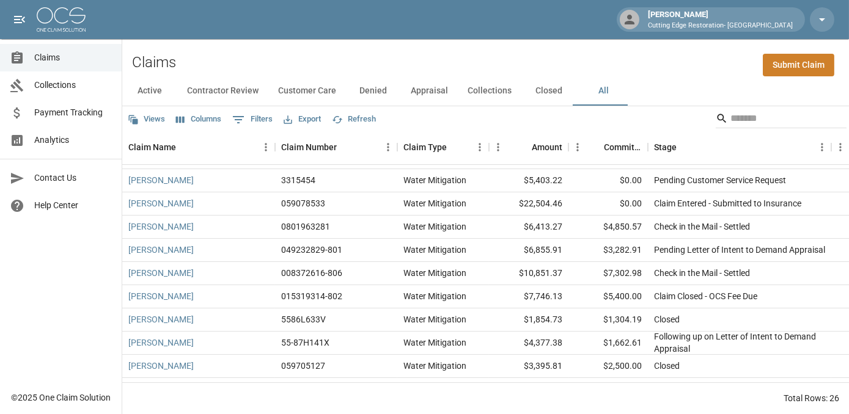
scroll to position [394, 0]
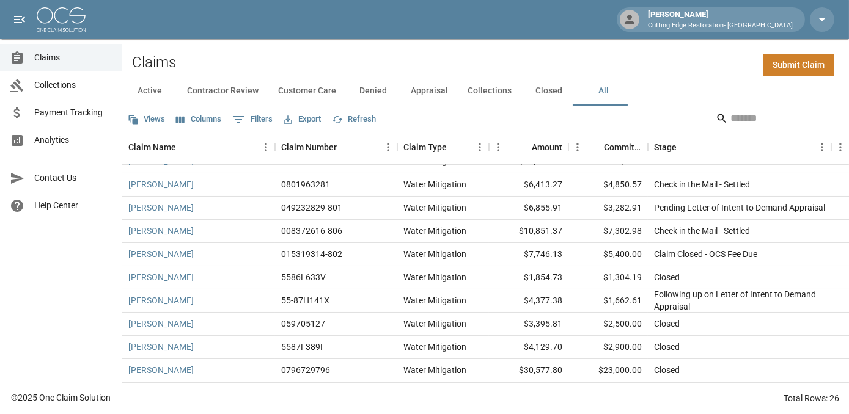
click at [186, 120] on button "Columns" at bounding box center [198, 119] width 51 height 19
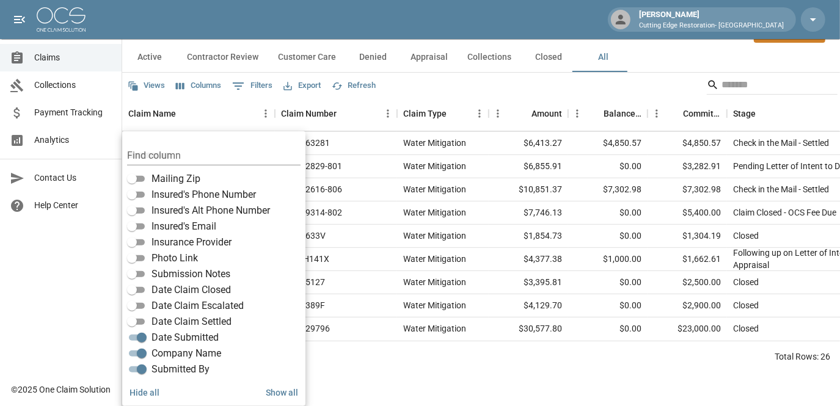
scroll to position [230, 0]
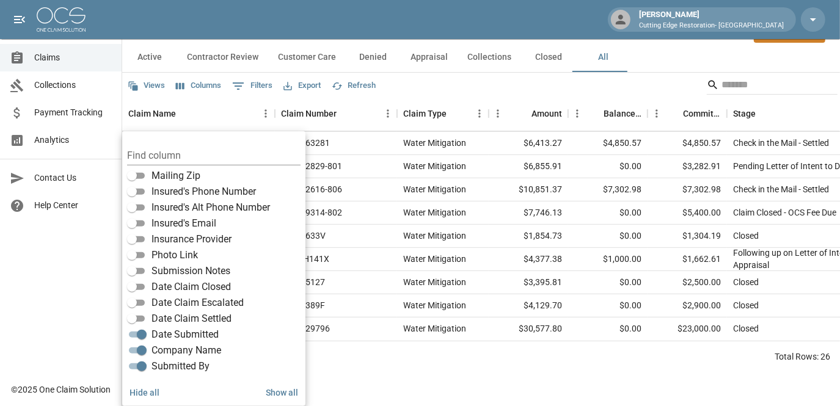
click at [178, 284] on span "Date Claim Closed" at bounding box center [191, 287] width 79 height 15
click at [349, 370] on div "Total Rows: 26" at bounding box center [481, 357] width 718 height 32
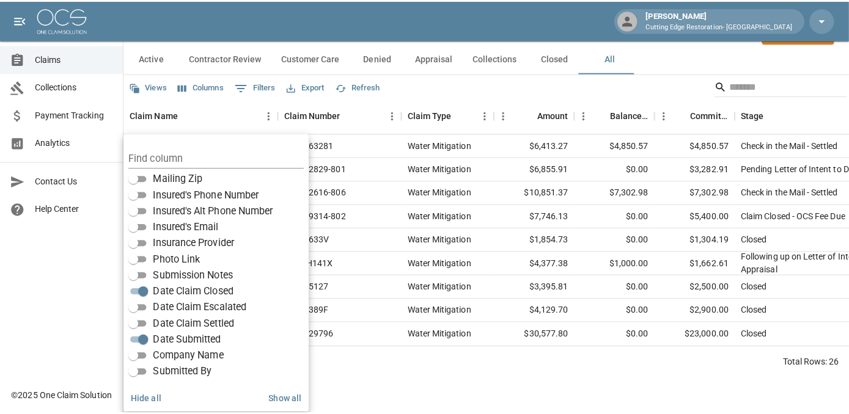
scroll to position [0, 0]
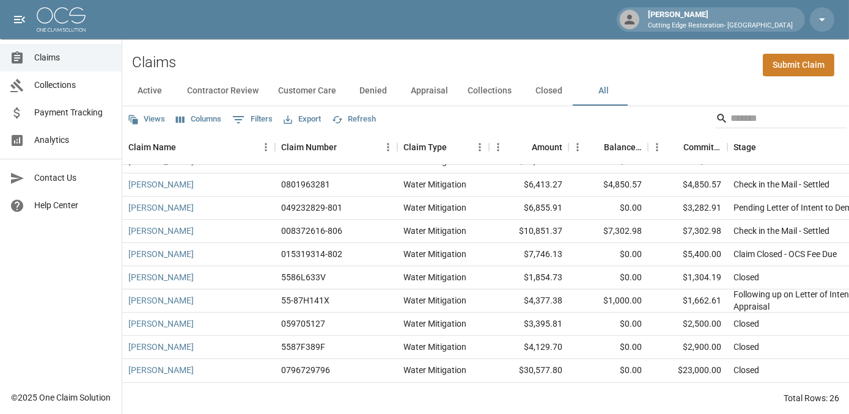
click at [142, 120] on button "Views" at bounding box center [146, 119] width 43 height 19
click at [165, 145] on span "Save Current View" at bounding box center [190, 143] width 69 height 12
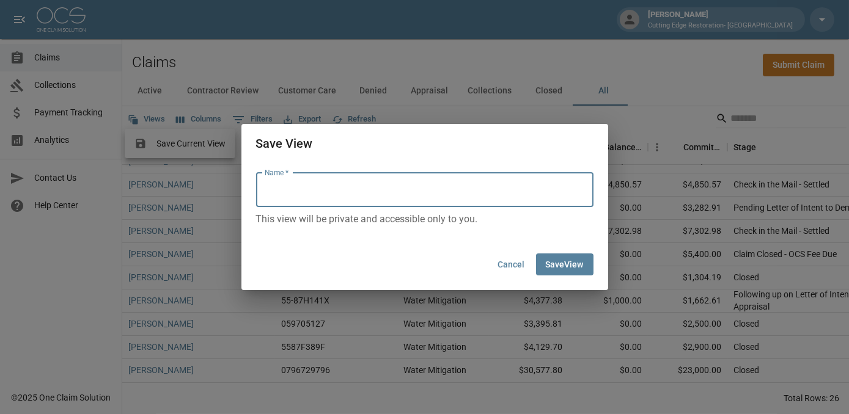
click at [359, 202] on input "Name   *" at bounding box center [424, 190] width 337 height 34
type input "*"
click at [562, 265] on button "Save View" at bounding box center [564, 265] width 57 height 23
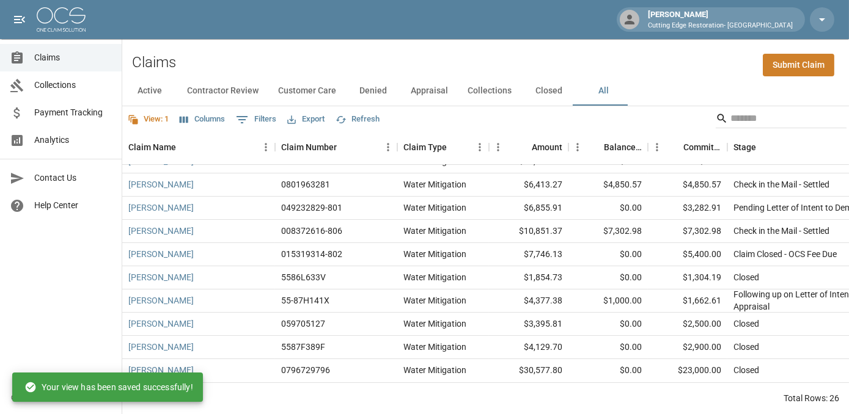
click at [371, 120] on button "Refresh" at bounding box center [357, 119] width 50 height 19
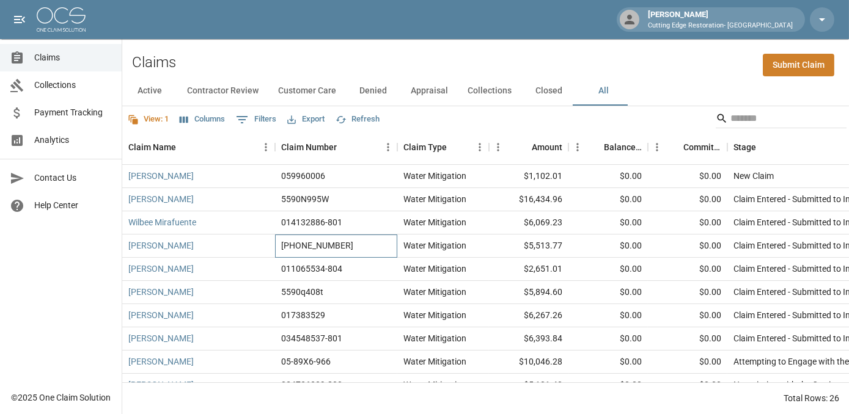
click at [282, 257] on div "[PHONE_NUMBER]" at bounding box center [336, 246] width 122 height 23
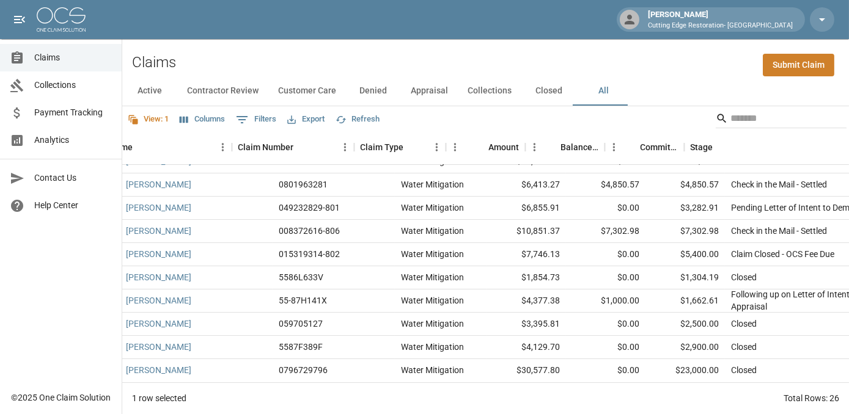
scroll to position [393, 0]
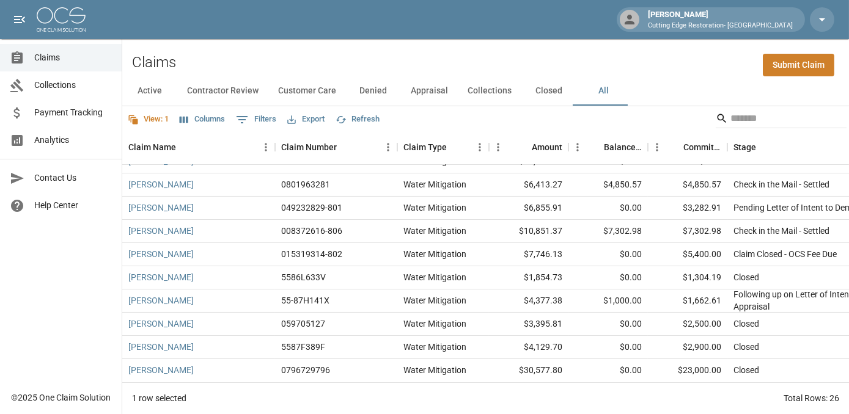
click at [503, 118] on div "View: 1 Columns 0 Filters Export Refresh" at bounding box center [485, 118] width 726 height 24
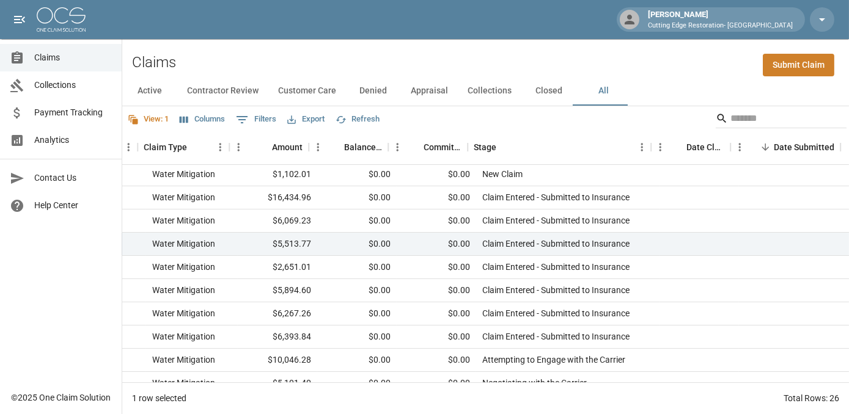
scroll to position [0, 259]
